Goal: Communication & Community: Answer question/provide support

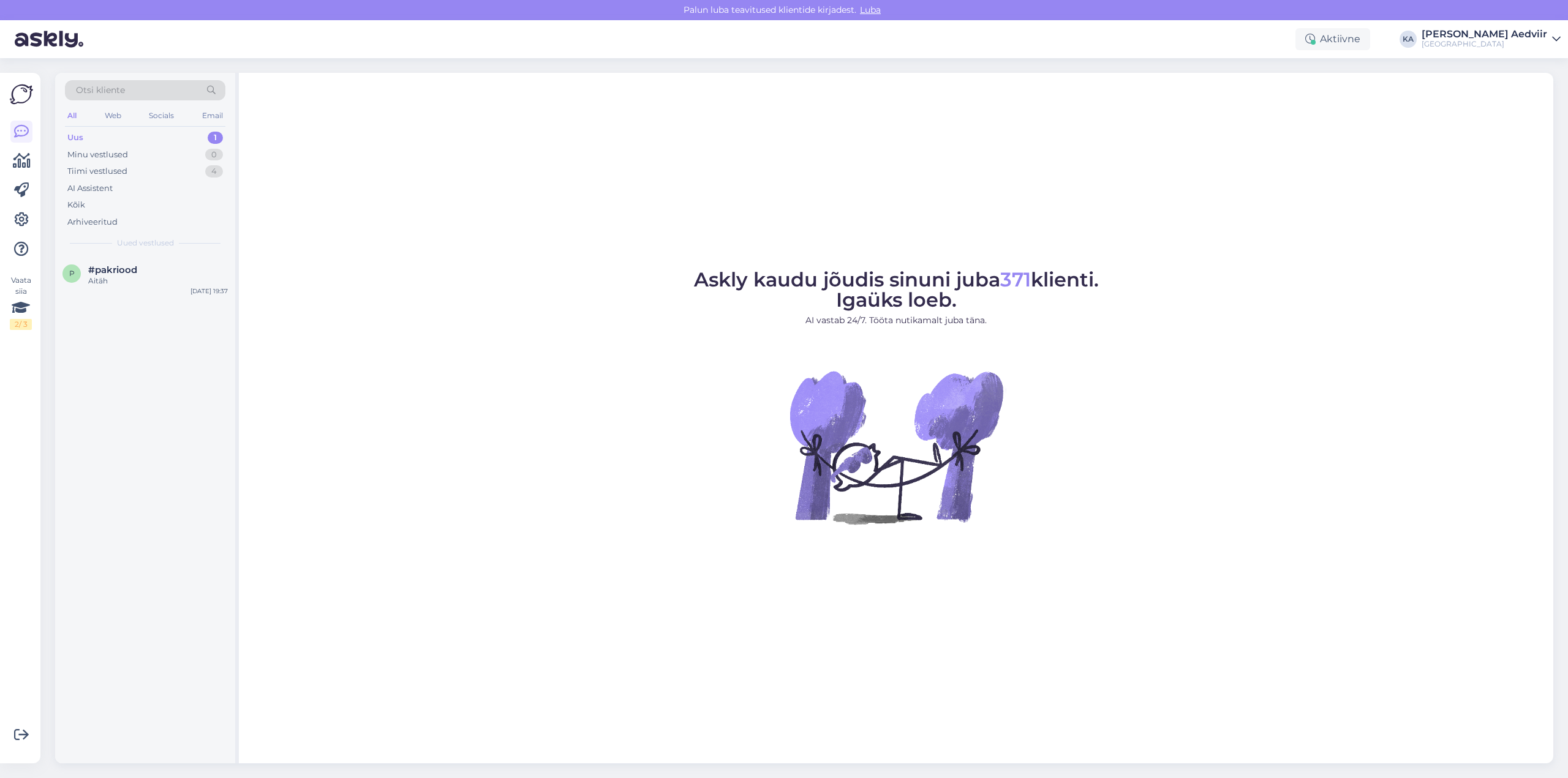
click at [105, 136] on div "Uus 1" at bounding box center [146, 138] width 161 height 17
click at [104, 274] on span "#pakriood" at bounding box center [113, 269] width 49 height 11
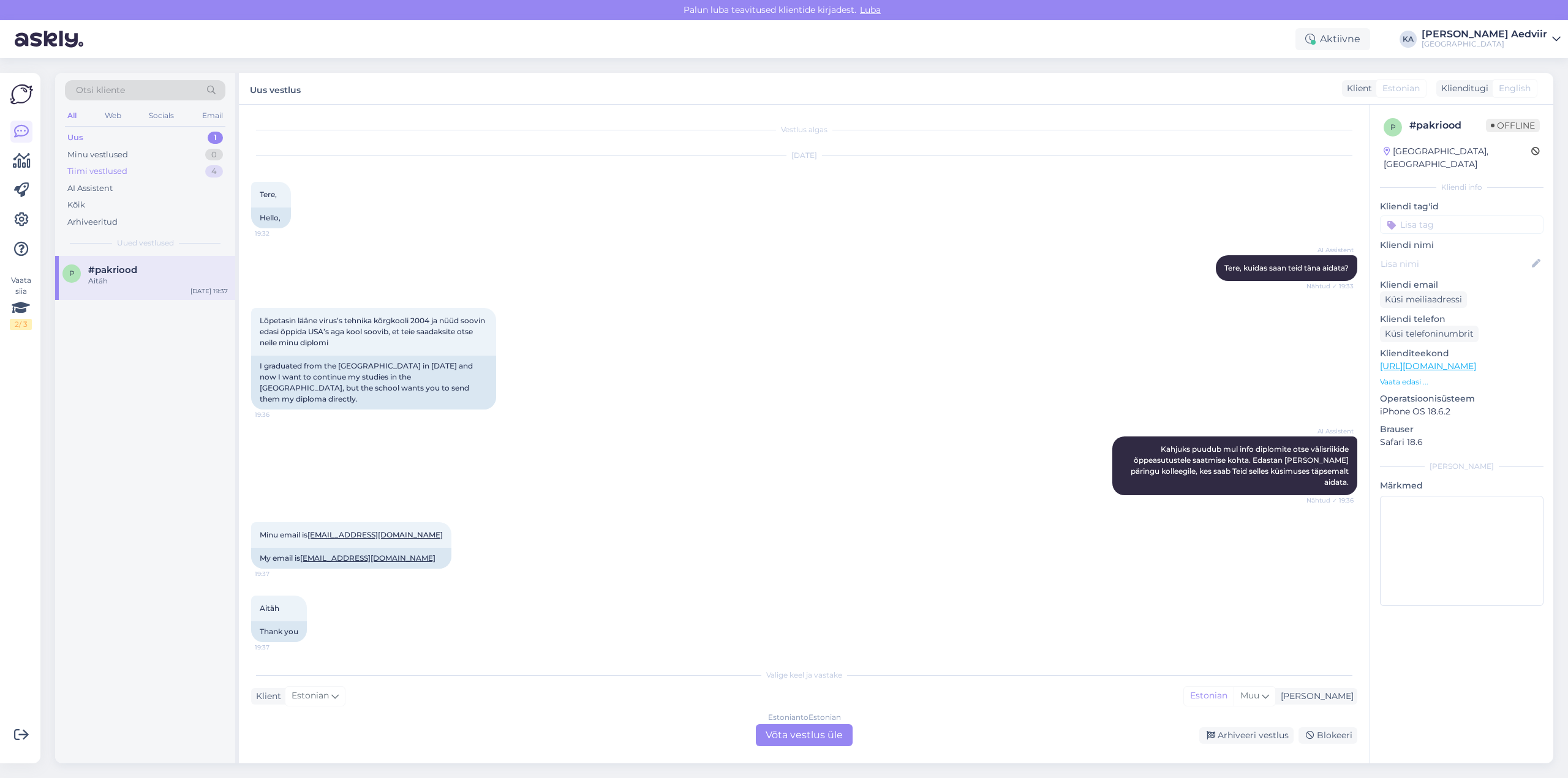
click at [98, 169] on div "Tiimi vestlused" at bounding box center [97, 171] width 60 height 12
click at [118, 282] on div "Hello, I am routing this question to the colleague who is responsible for this …" at bounding box center [158, 287] width 140 height 22
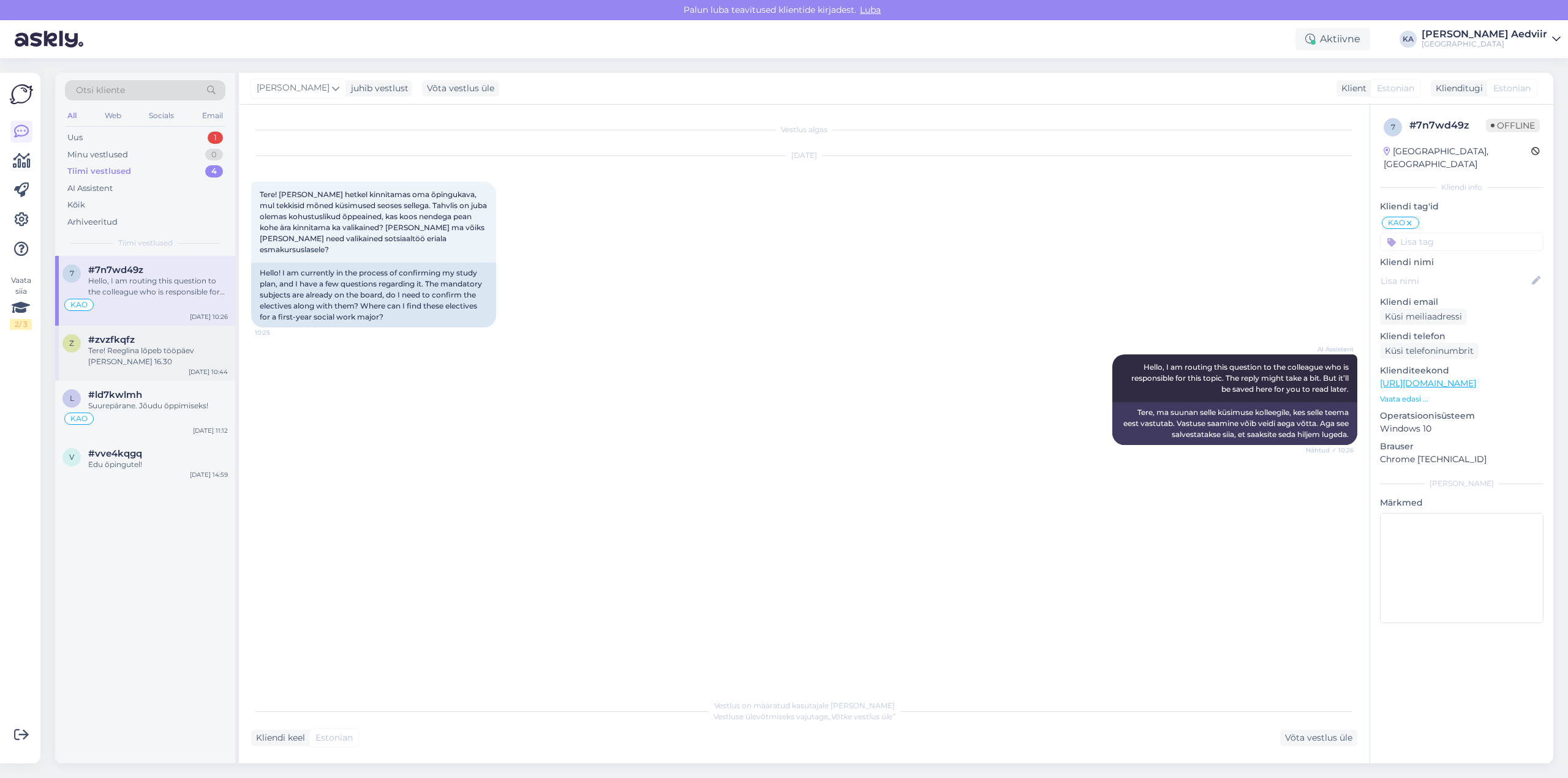
click at [120, 355] on div "Tere! Reeglina lõpeb tööpäev [PERSON_NAME] 16.30" at bounding box center [158, 356] width 140 height 22
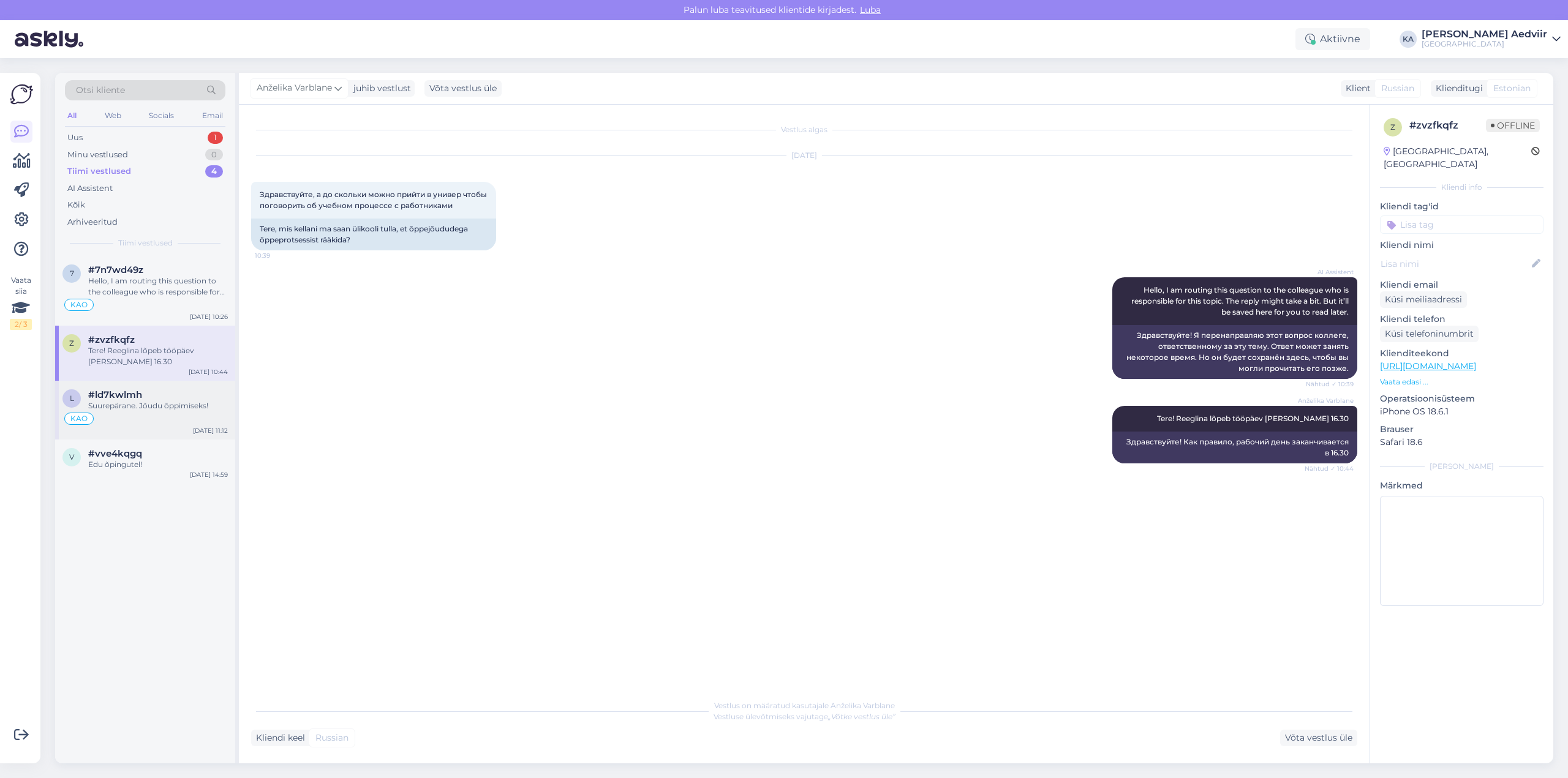
click at [114, 409] on div "Suurepärane. Jõudu õppimiseks!" at bounding box center [158, 405] width 140 height 11
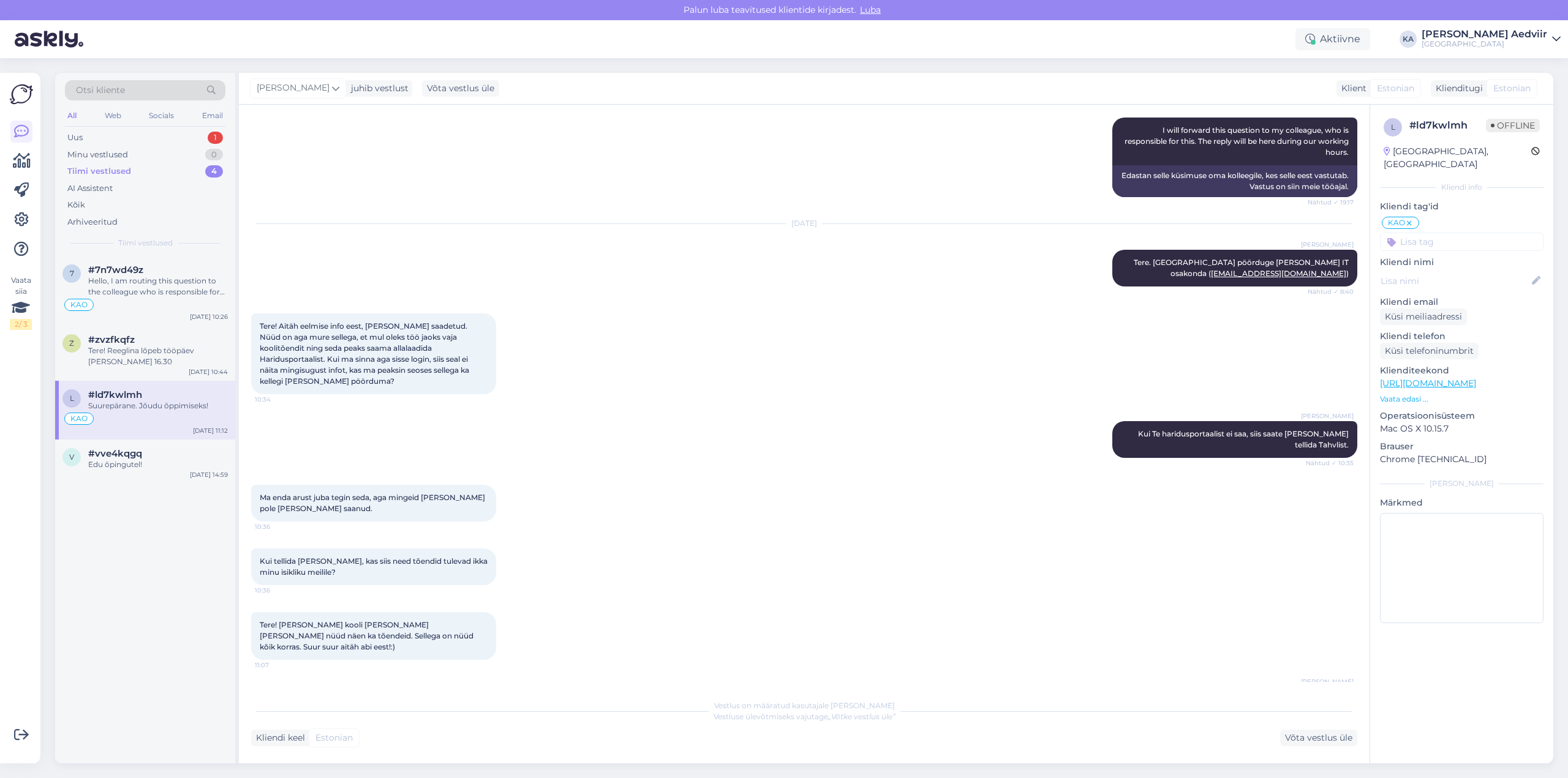
click at [117, 407] on div "Suurepärane. Jõudu õppimiseks!" at bounding box center [158, 405] width 140 height 11
click at [140, 470] on div "Edu õpingutel!" at bounding box center [158, 464] width 140 height 11
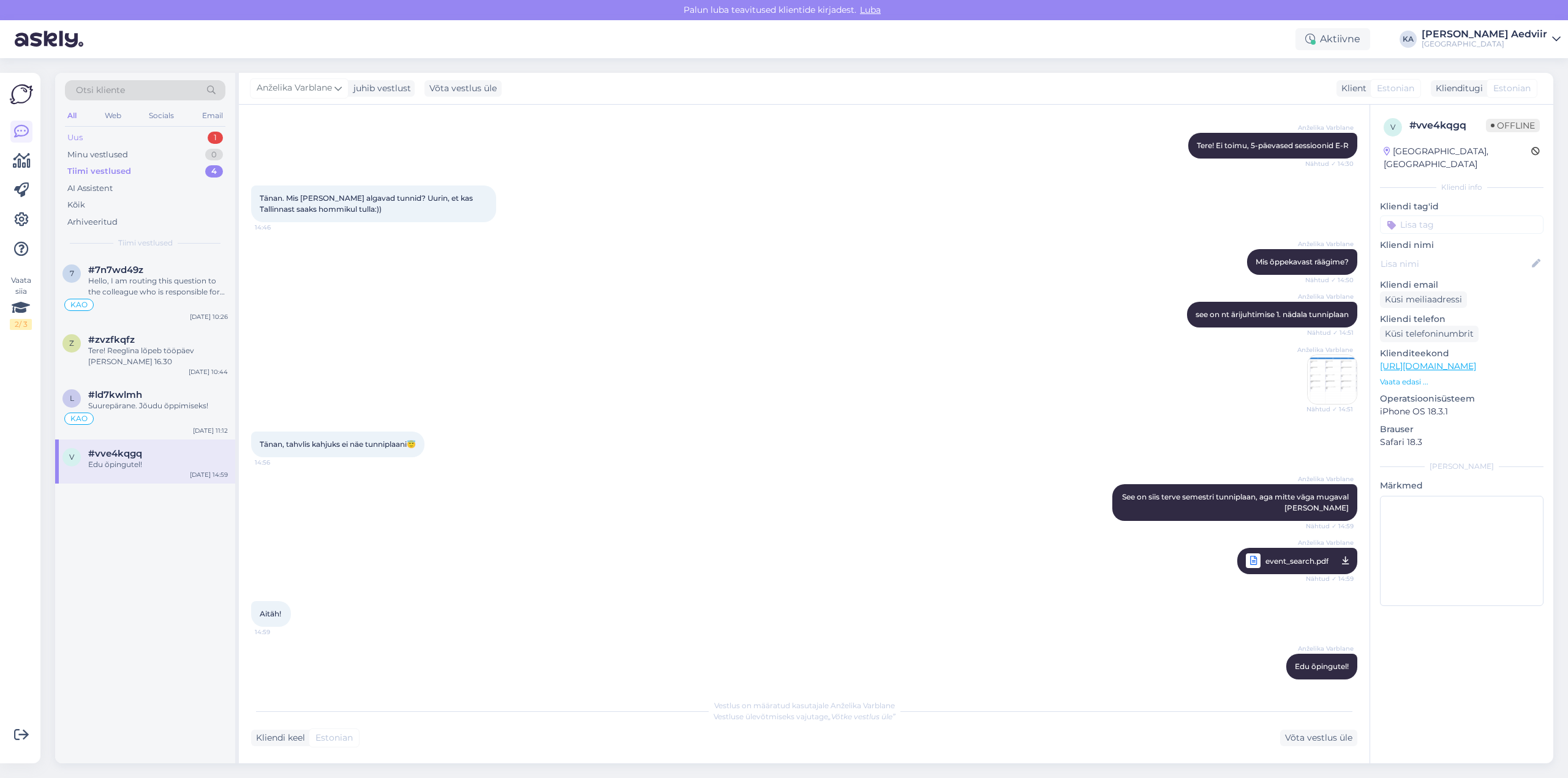
click at [96, 143] on div "Uus 1" at bounding box center [146, 138] width 161 height 17
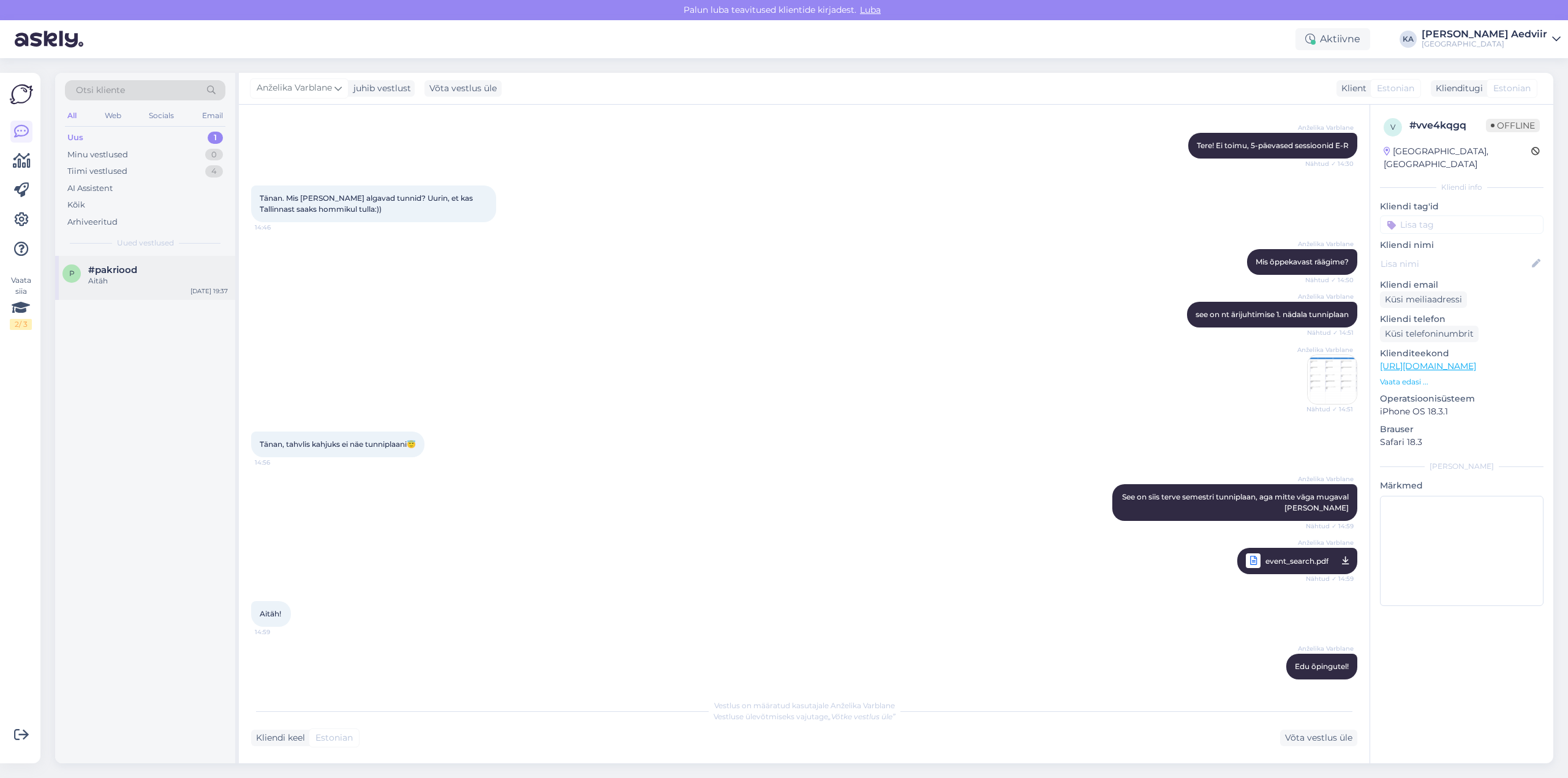
click at [100, 278] on div "Aitäh" at bounding box center [158, 281] width 140 height 11
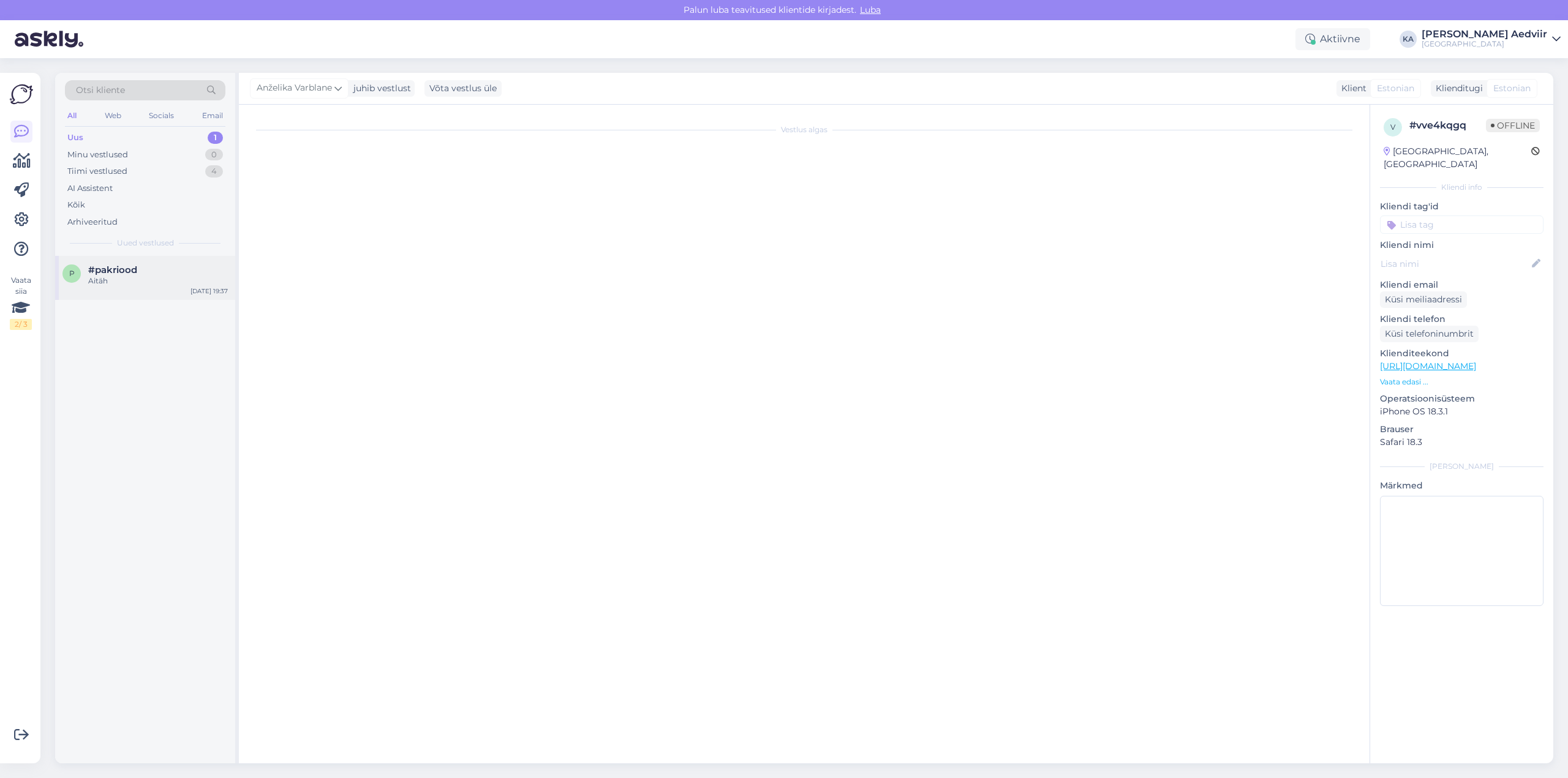
scroll to position [0, 0]
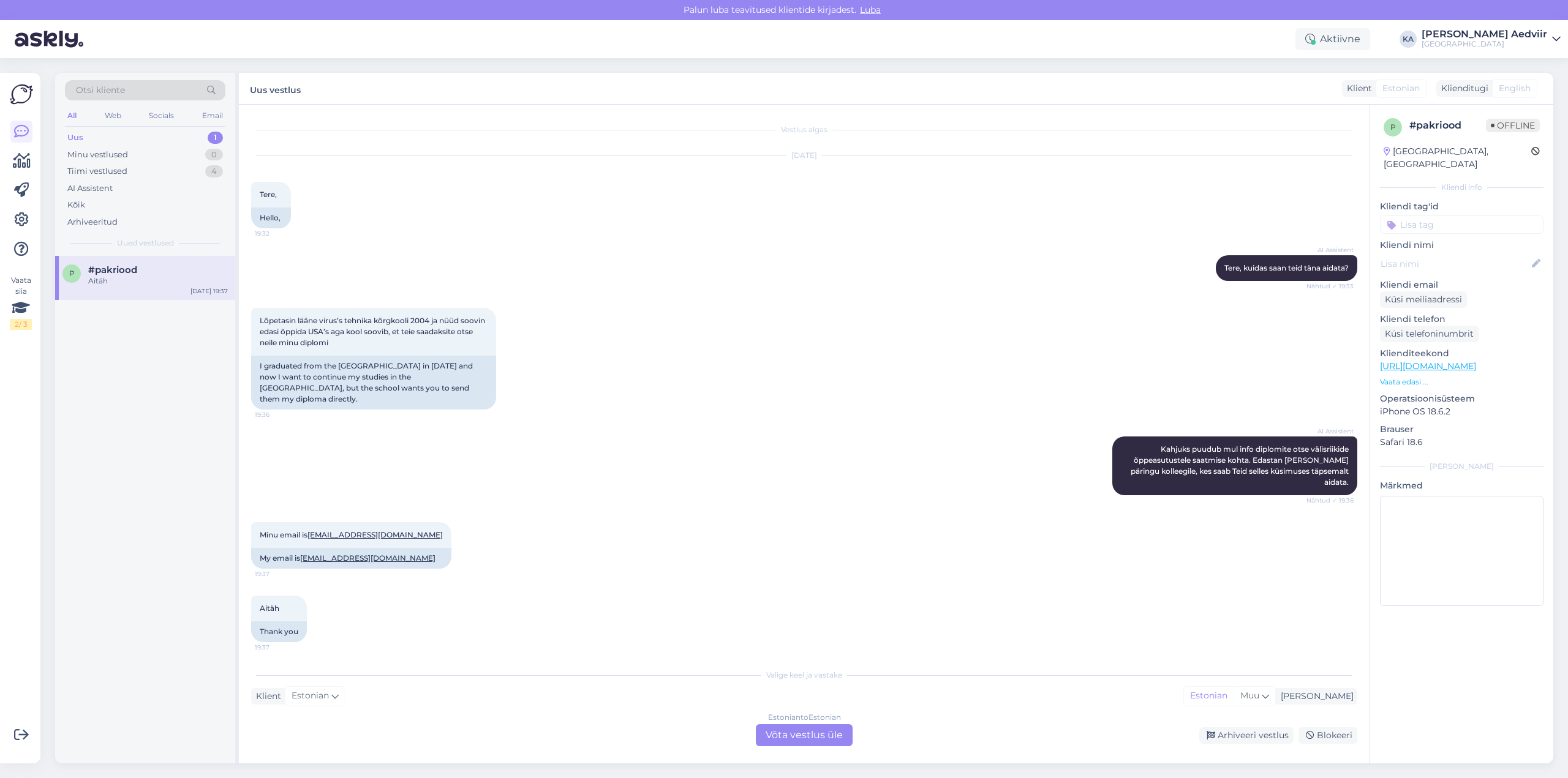
click at [789, 740] on div "Estonian to Estonian Võta vestlus üle" at bounding box center [804, 735] width 97 height 22
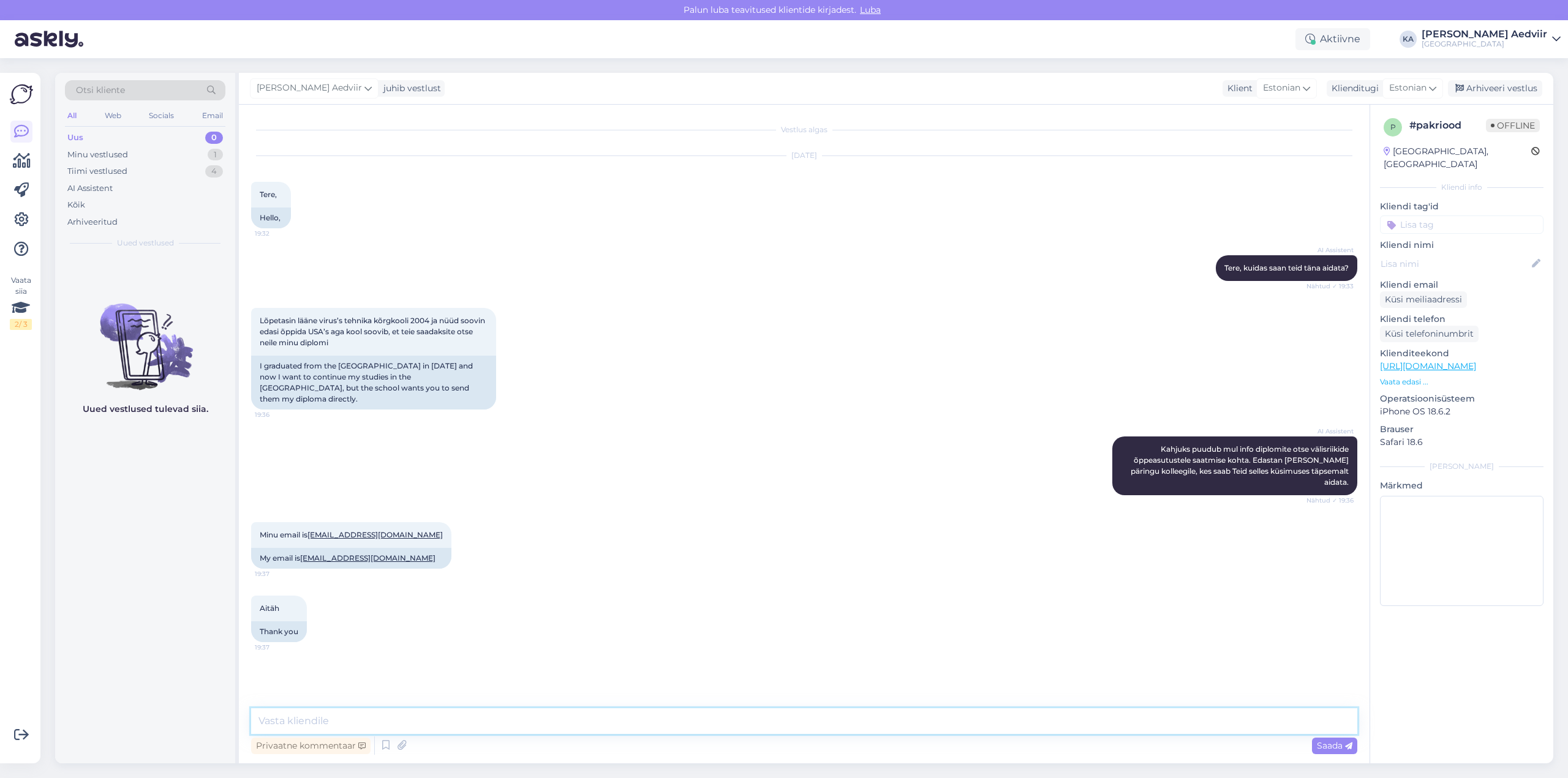
click at [311, 710] on textarea at bounding box center [804, 722] width 1106 height 26
paste textarea "[URL][DOMAIN_NAME]"
type textarea "Palun edasta eeltoodud päring vahetult kooli ametlikule meiliaadressile vt [URL…"
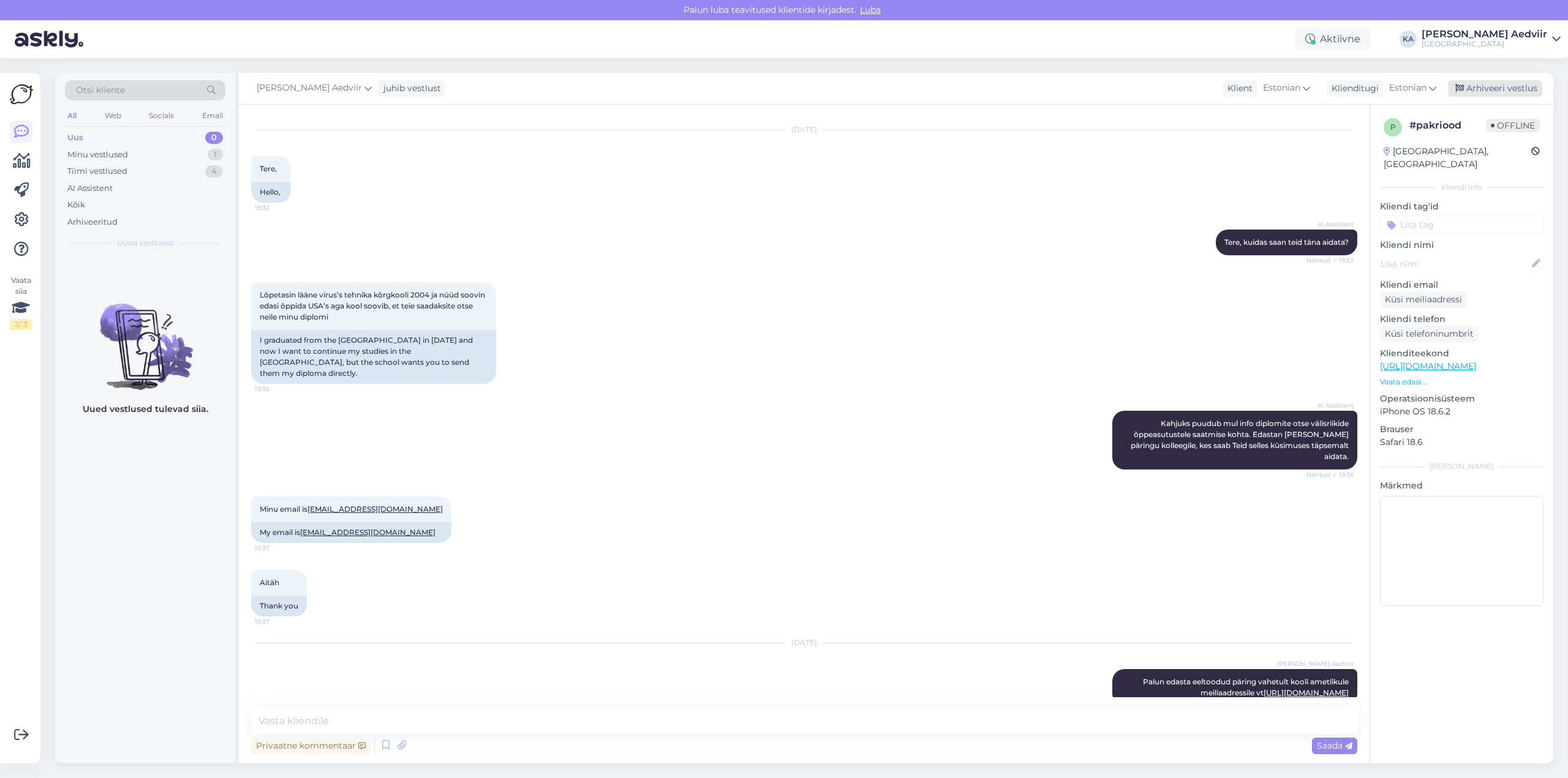
click at [1510, 84] on div "Arhiveeri vestlus" at bounding box center [1495, 88] width 94 height 17
